Goal: Find specific fact: Find specific page/section

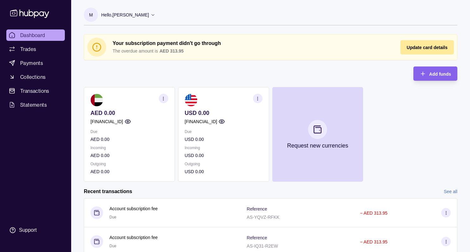
click at [164, 101] on section "button" at bounding box center [163, 98] width 9 height 9
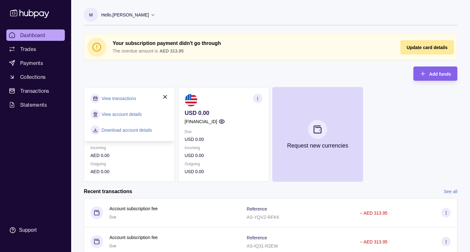
click at [118, 115] on link "View account details" at bounding box center [121, 114] width 40 height 7
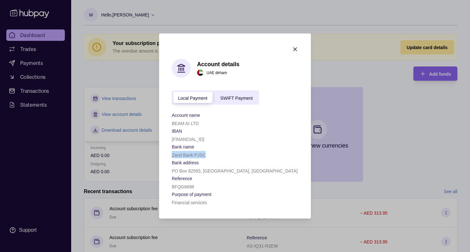
drag, startPoint x: 171, startPoint y: 154, endPoint x: 214, endPoint y: 155, distance: 42.7
click at [214, 155] on div "Zand Bank PJSC" at bounding box center [235, 155] width 126 height 8
copy p "Zand Bank PJSC"
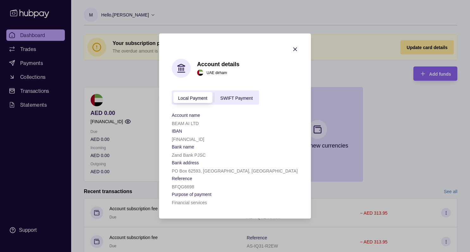
click at [162, 123] on section "Account details [GEOGRAPHIC_DATA] dirham Local Payment SWIFT Payment Account na…" at bounding box center [235, 125] width 152 height 185
